Goal: Information Seeking & Learning: Learn about a topic

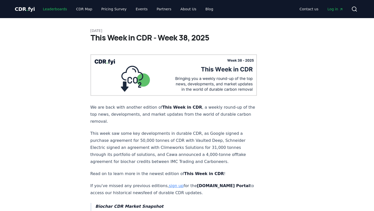
click at [50, 9] on link "Leaderboards" at bounding box center [55, 9] width 32 height 9
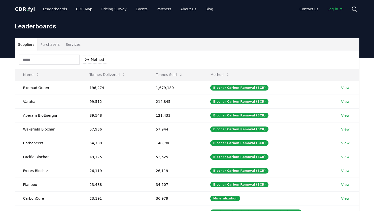
click at [48, 58] on input at bounding box center [49, 60] width 60 height 10
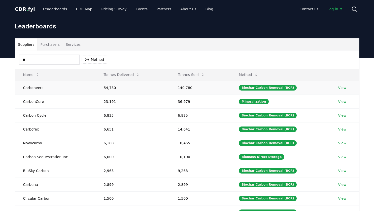
type input "**"
click at [342, 88] on link "View" at bounding box center [342, 87] width 8 height 5
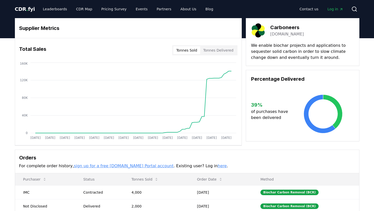
click at [192, 51] on button "Tonnes Sold" at bounding box center [186, 50] width 27 height 8
click at [215, 51] on button "Tonnes Delivered" at bounding box center [218, 50] width 36 height 8
click at [198, 50] on button "Tonnes Sold" at bounding box center [186, 50] width 27 height 8
click at [223, 50] on button "Tonnes Delivered" at bounding box center [218, 50] width 36 height 8
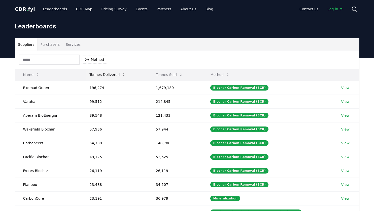
click at [122, 75] on icon at bounding box center [124, 75] width 4 height 4
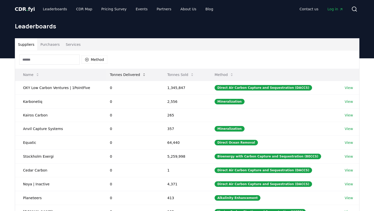
click at [122, 75] on button "Tonnes Delivered" at bounding box center [128, 75] width 44 height 10
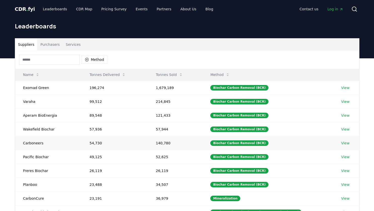
click at [345, 144] on link "View" at bounding box center [345, 143] width 8 height 5
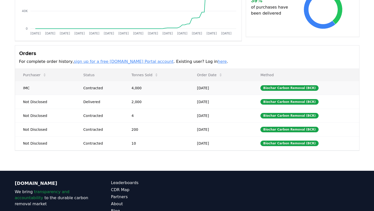
scroll to position [104, 0]
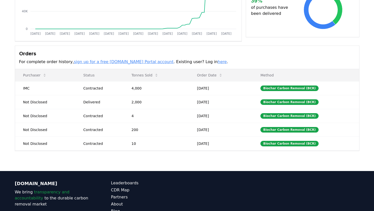
click at [218, 62] on link "here" at bounding box center [222, 61] width 9 height 5
